Goal: Task Accomplishment & Management: Complete application form

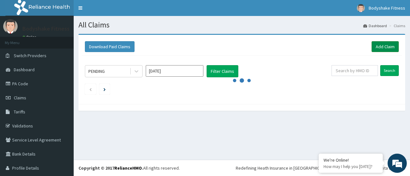
click at [373, 45] on link "Add Claim" at bounding box center [384, 46] width 27 height 11
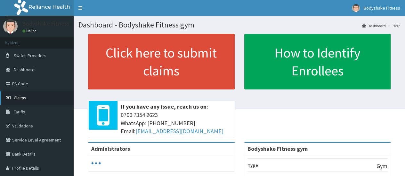
click at [24, 97] on span "Claims" at bounding box center [20, 98] width 12 height 6
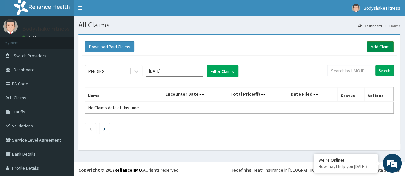
click at [381, 46] on link "Add Claim" at bounding box center [380, 46] width 27 height 11
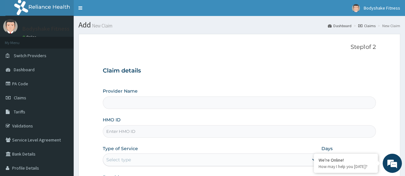
click at [168, 129] on input "HMO ID" at bounding box center [239, 131] width 273 height 12
type input "Bodyshake Fitness gym"
type input "1"
click at [153, 130] on input "LGL/10033/A" at bounding box center [239, 131] width 273 height 12
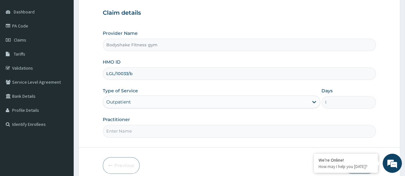
scroll to position [64, 0]
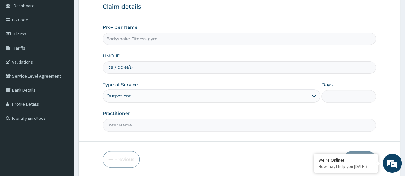
type input "LGL/10033/b"
click at [152, 126] on input "Practitioner" at bounding box center [239, 125] width 273 height 12
type input "Nnaemeka Chimereze"
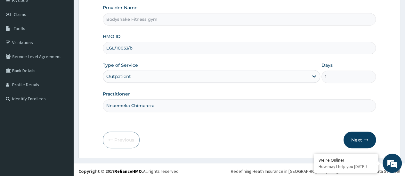
scroll to position [85, 0]
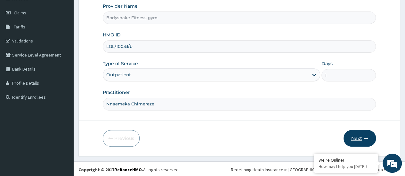
click at [357, 135] on button "Next" at bounding box center [359, 138] width 32 height 17
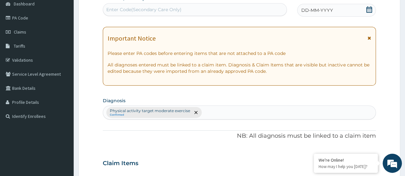
scroll to position [64, 0]
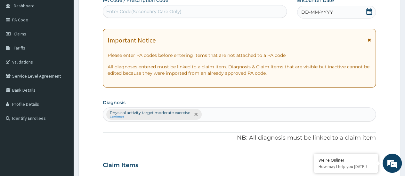
click at [170, 12] on div "Enter Code(Secondary Care Only)" at bounding box center [143, 11] width 75 height 6
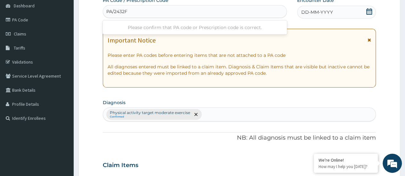
type input "PA/2432F9"
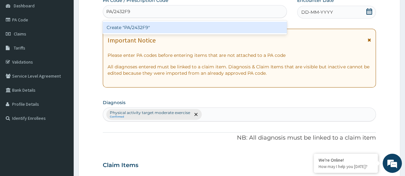
click at [166, 28] on div "Create "PA/2432F9"" at bounding box center [195, 28] width 184 height 12
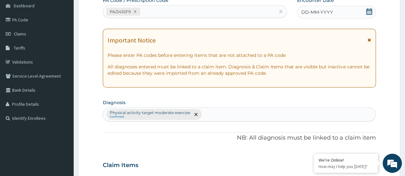
click at [305, 11] on span "DD-MM-YYYY" at bounding box center [317, 12] width 32 height 6
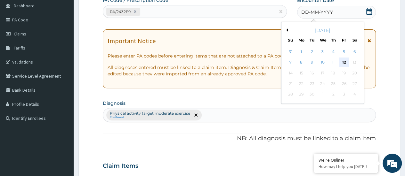
click at [345, 62] on div "12" at bounding box center [344, 63] width 10 height 10
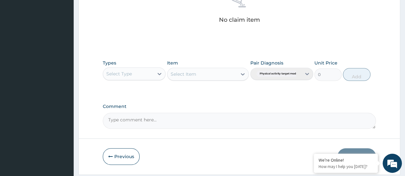
scroll to position [277, 0]
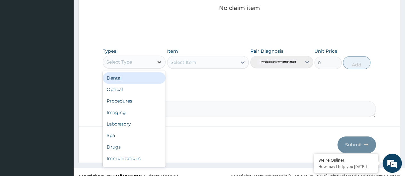
click at [159, 62] on icon at bounding box center [159, 62] width 6 height 6
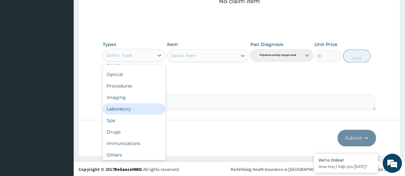
scroll to position [22, 0]
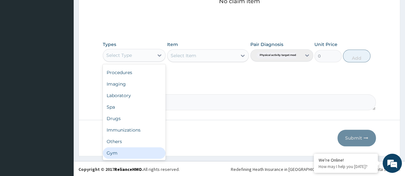
click at [139, 153] on div "Gym" at bounding box center [134, 154] width 63 height 12
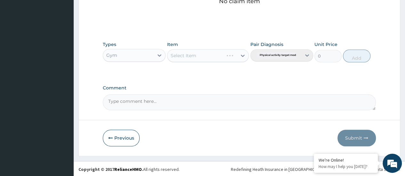
click at [238, 55] on div "Select Item" at bounding box center [208, 55] width 82 height 13
click at [241, 56] on icon at bounding box center [242, 55] width 6 height 6
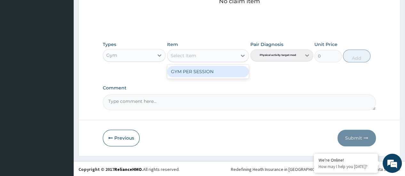
click at [239, 69] on div "GYM PER SESSION" at bounding box center [208, 72] width 82 height 12
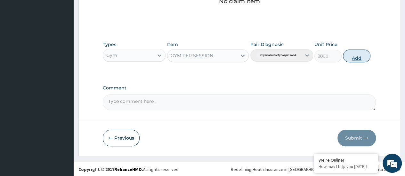
click at [355, 58] on button "Add" at bounding box center [356, 56] width 27 height 13
type input "0"
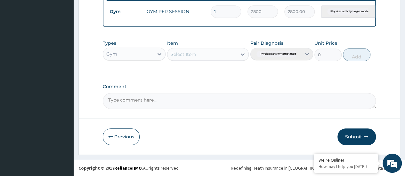
click at [363, 137] on button "Submit" at bounding box center [356, 137] width 38 height 17
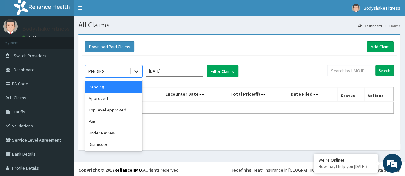
click at [136, 73] on icon at bounding box center [136, 71] width 6 height 6
click at [120, 99] on div "Approved" at bounding box center [114, 99] width 58 height 12
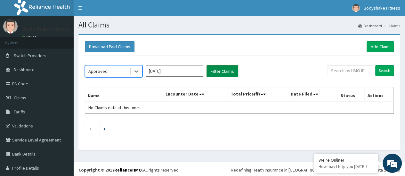
click at [224, 71] on button "Filter Claims" at bounding box center [222, 71] width 32 height 12
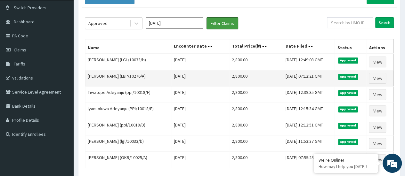
scroll to position [53, 0]
